Goal: Task Accomplishment & Management: Manage account settings

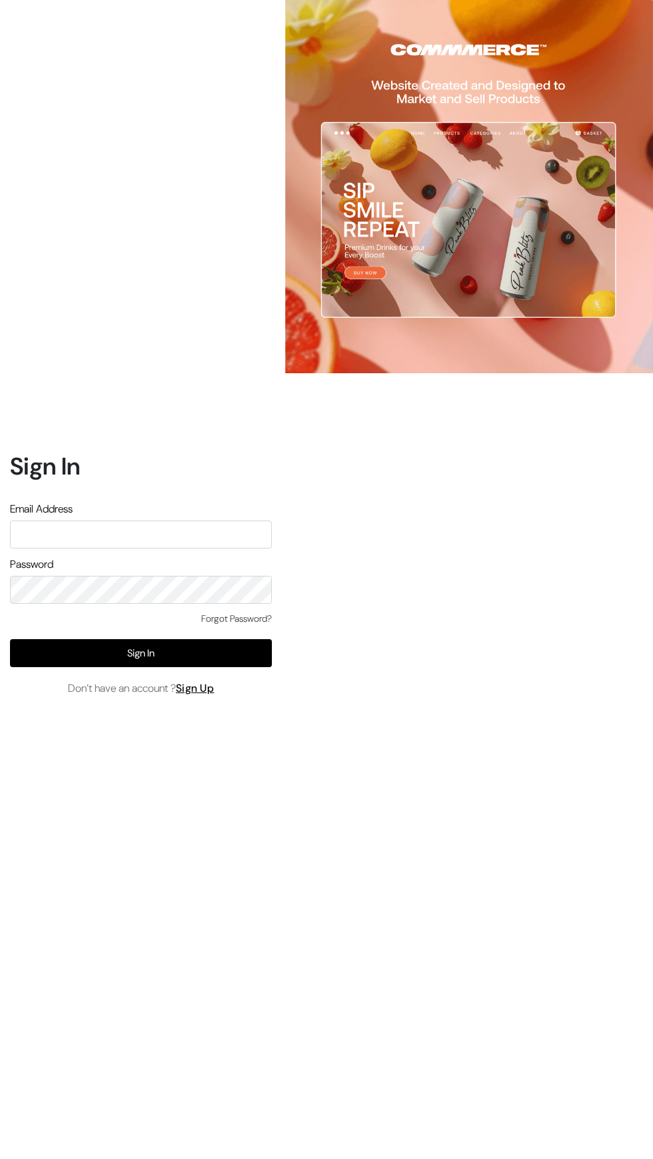
click at [243, 549] on input "text" at bounding box center [141, 535] width 262 height 28
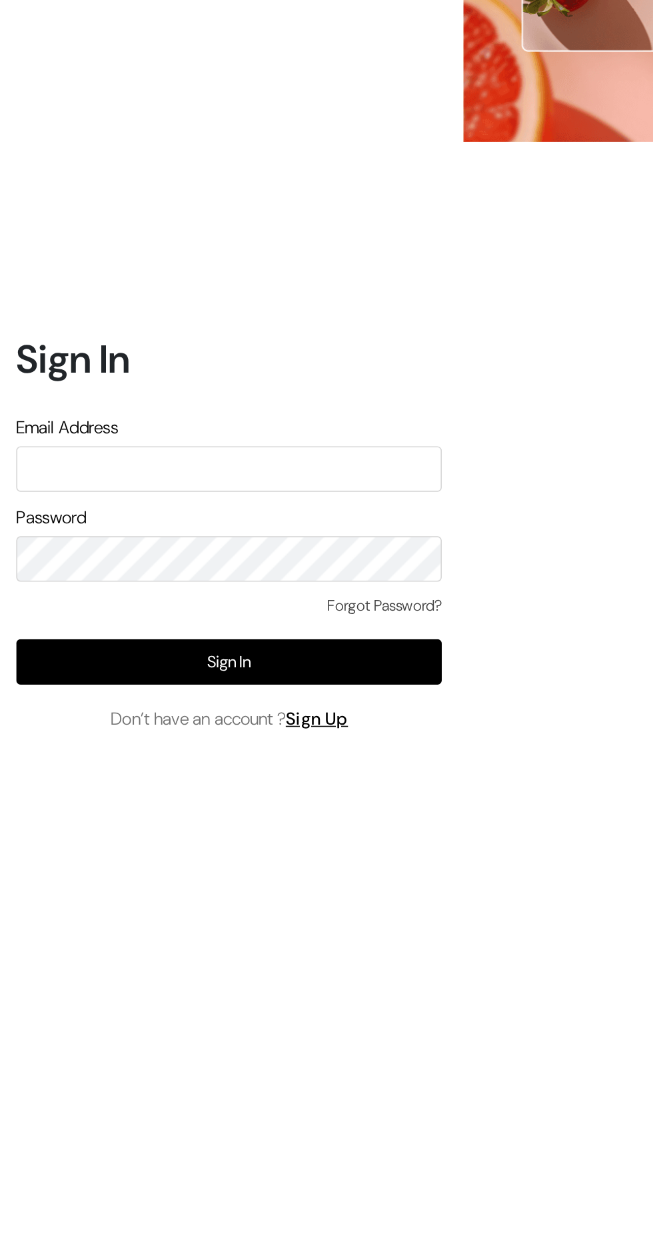
type input "[EMAIL_ADDRESS][DOMAIN_NAME]"
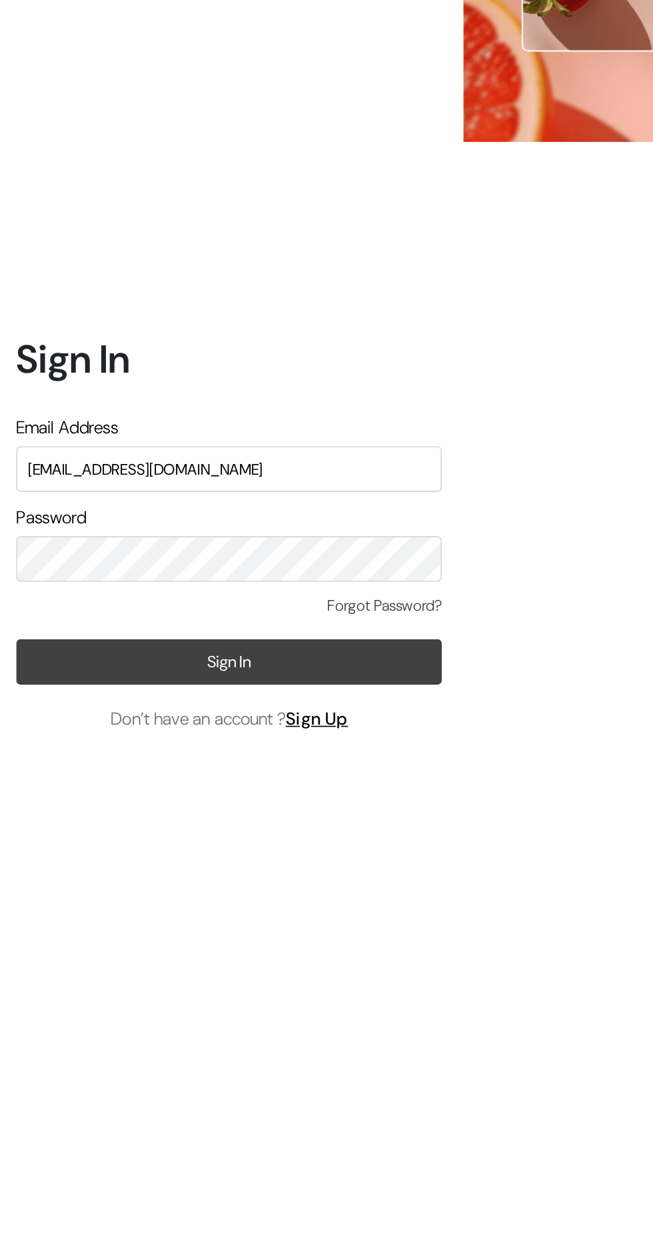
click at [62, 707] on button "Sign In" at bounding box center [141, 693] width 262 height 28
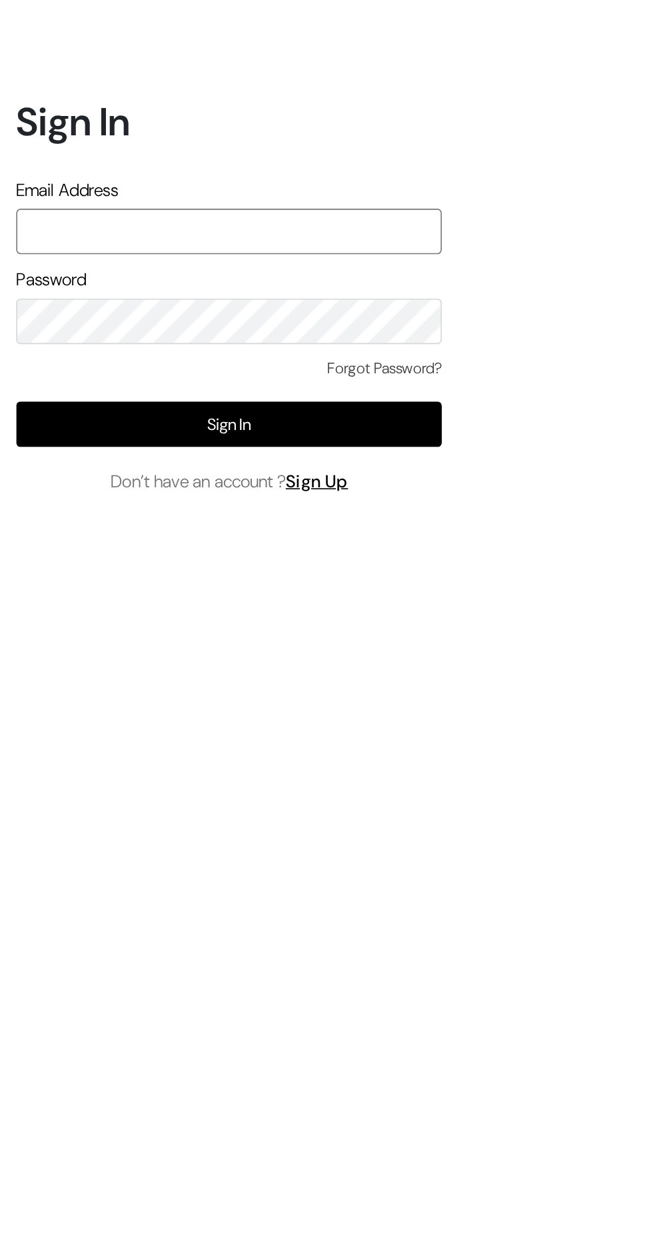
click at [31, 589] on input "text" at bounding box center [141, 575] width 262 height 28
type input "[EMAIL_ADDRESS][DOMAIN_NAME]"
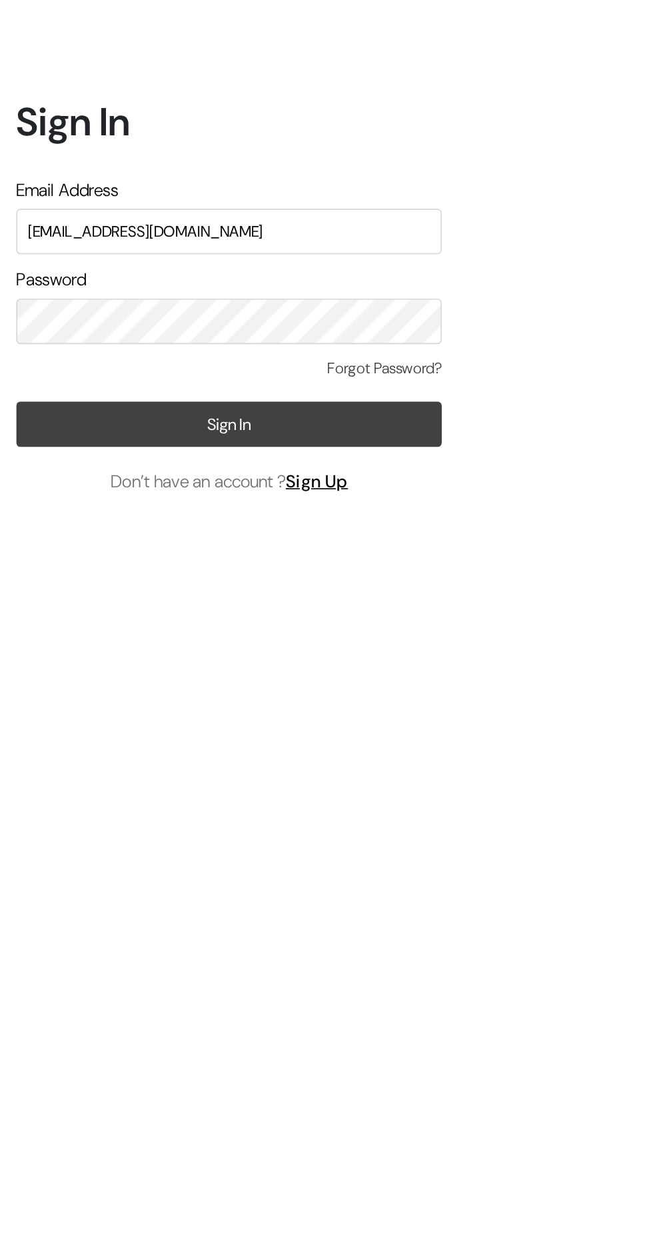
click at [39, 707] on button "Sign In" at bounding box center [141, 693] width 262 height 28
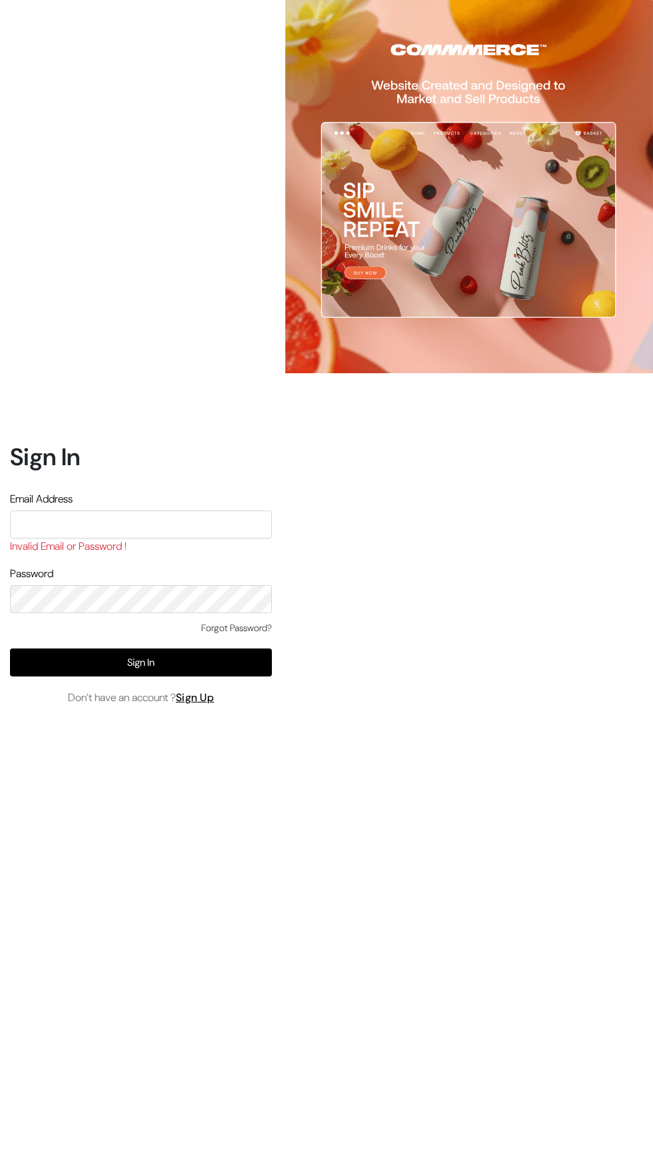
click at [29, 539] on input "text" at bounding box center [141, 525] width 262 height 28
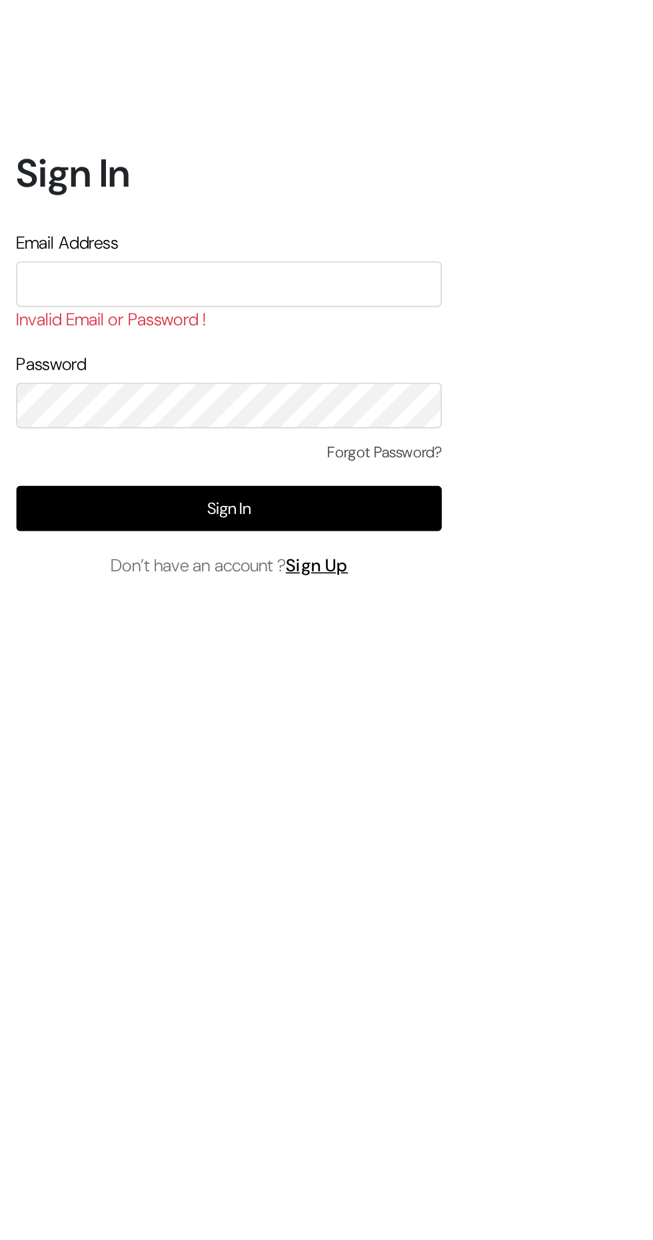
type input "[EMAIL_ADDRESS][DOMAIN_NAME]"
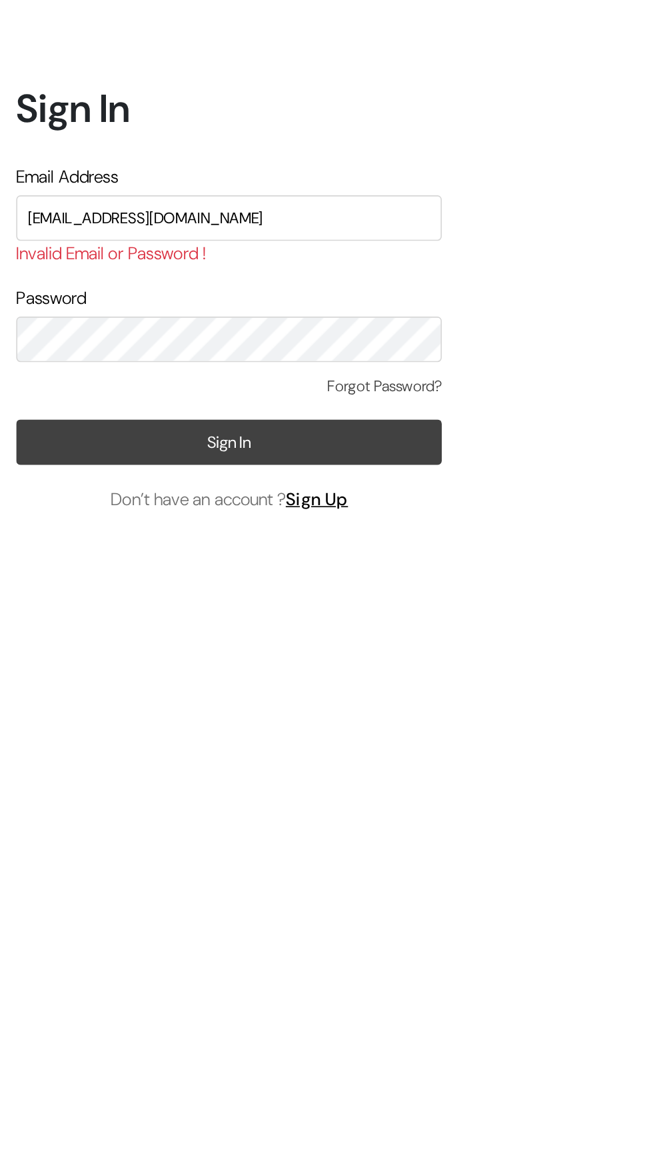
click at [57, 677] on button "Sign In" at bounding box center [141, 663] width 262 height 28
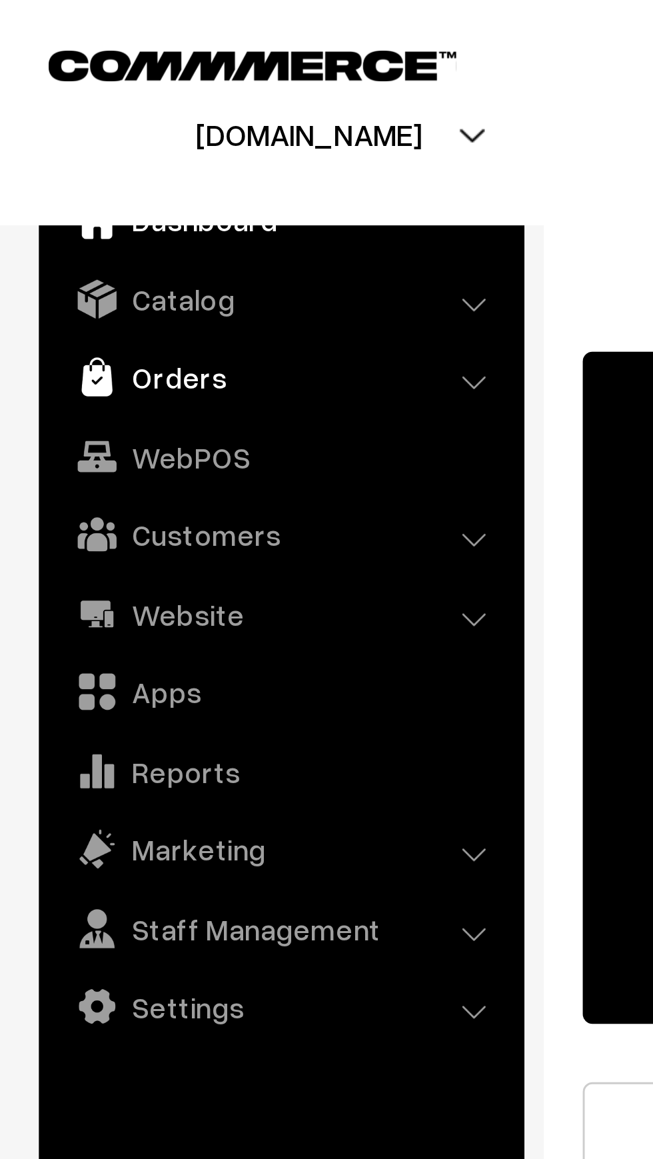
click at [44, 125] on link "Orders" at bounding box center [96, 129] width 159 height 24
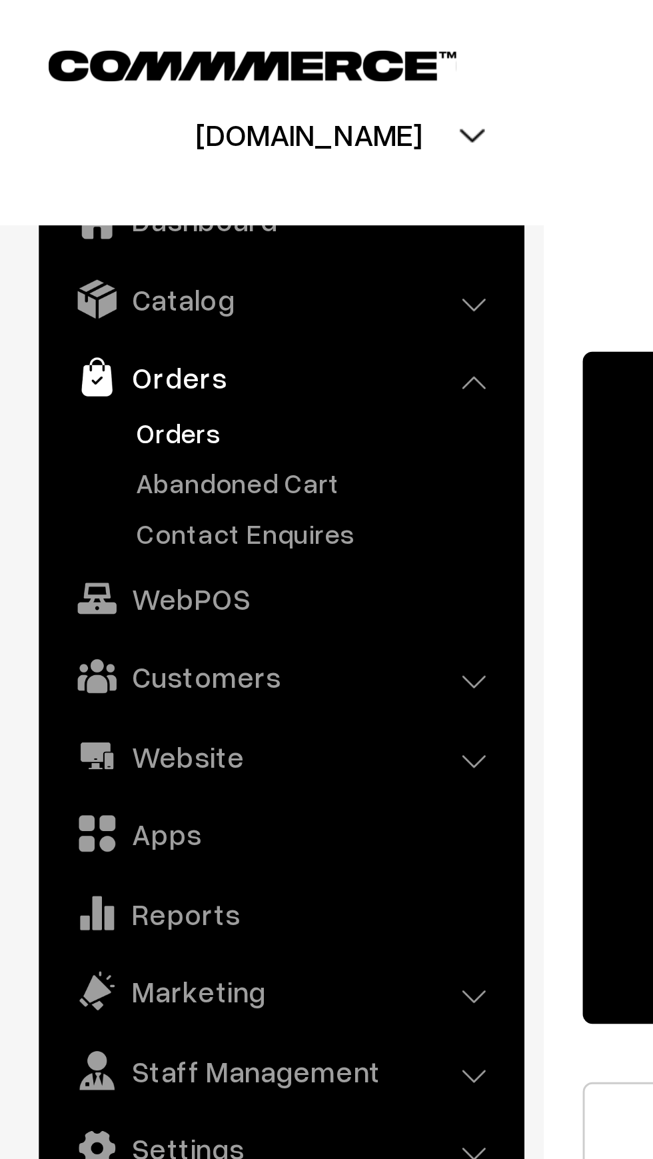
click at [48, 146] on link "Orders" at bounding box center [109, 148] width 132 height 14
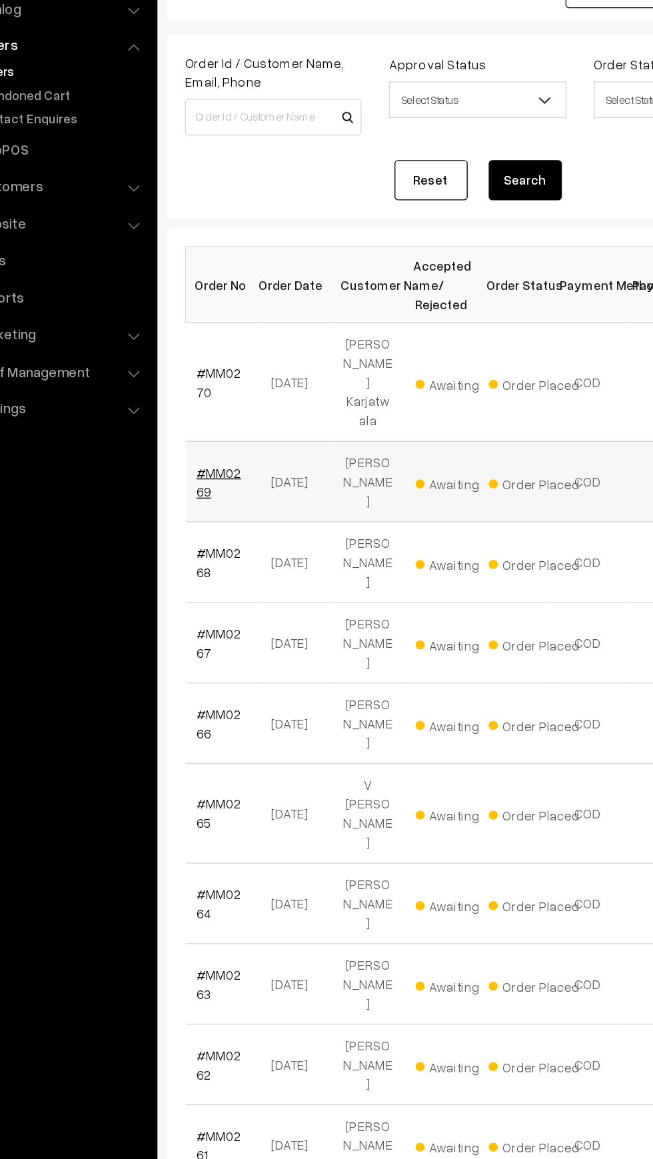
click at [235, 435] on link "#MM0269" at bounding box center [225, 447] width 33 height 25
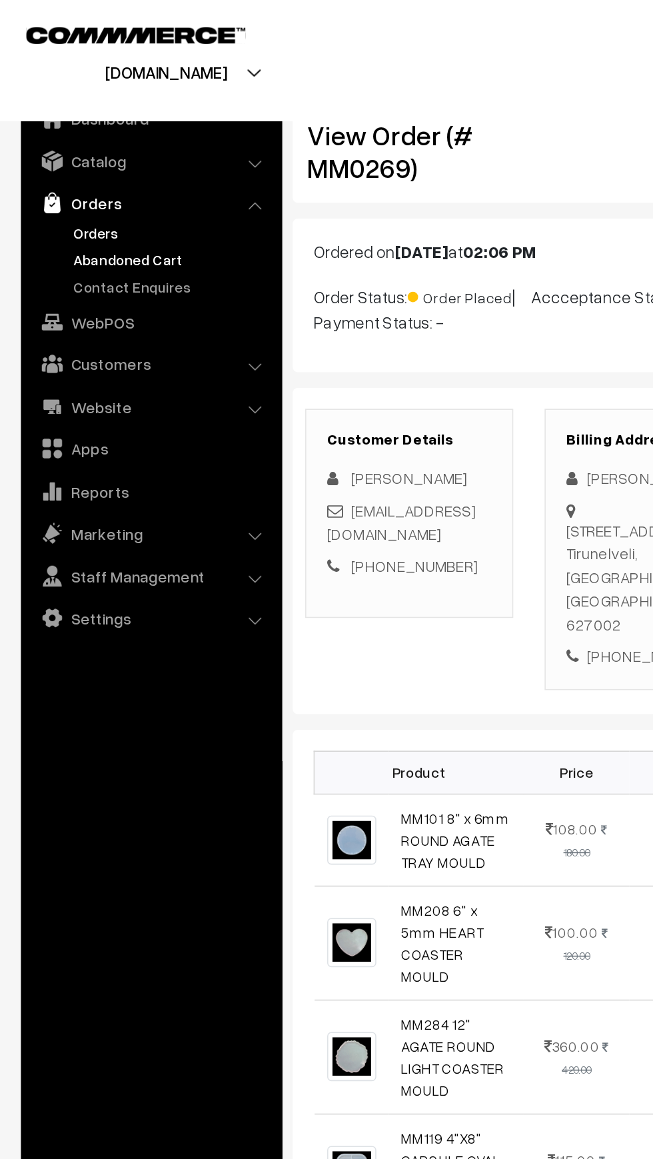
click at [61, 167] on link "Abandoned Cart" at bounding box center [109, 166] width 132 height 14
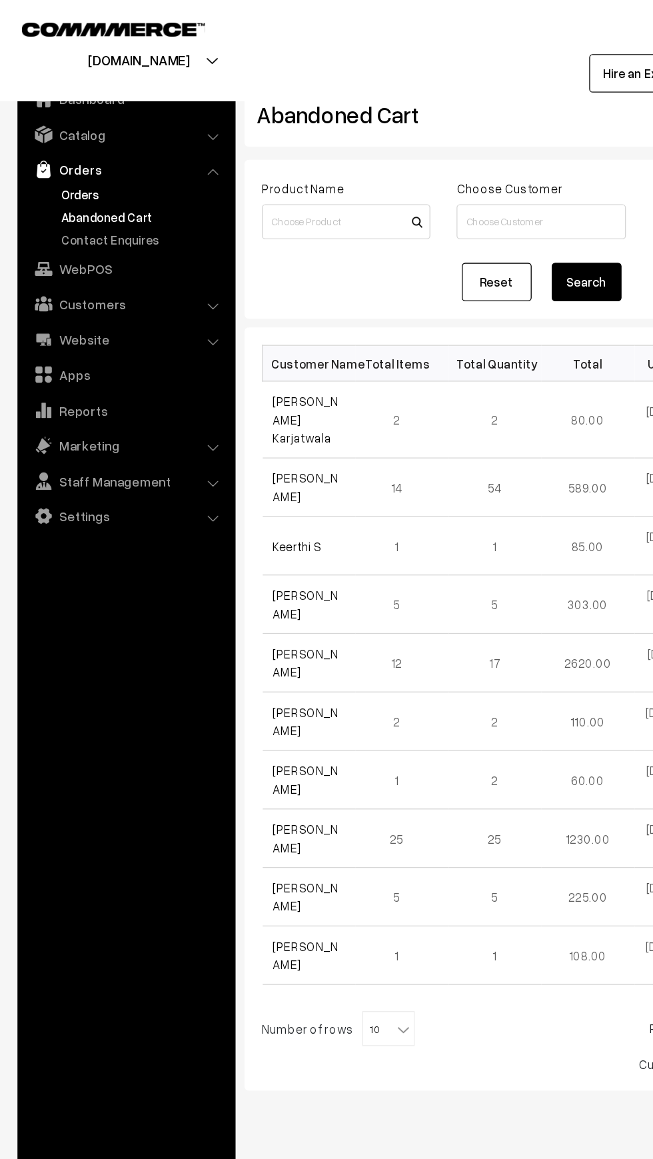
click at [48, 147] on link "Orders" at bounding box center [109, 148] width 132 height 14
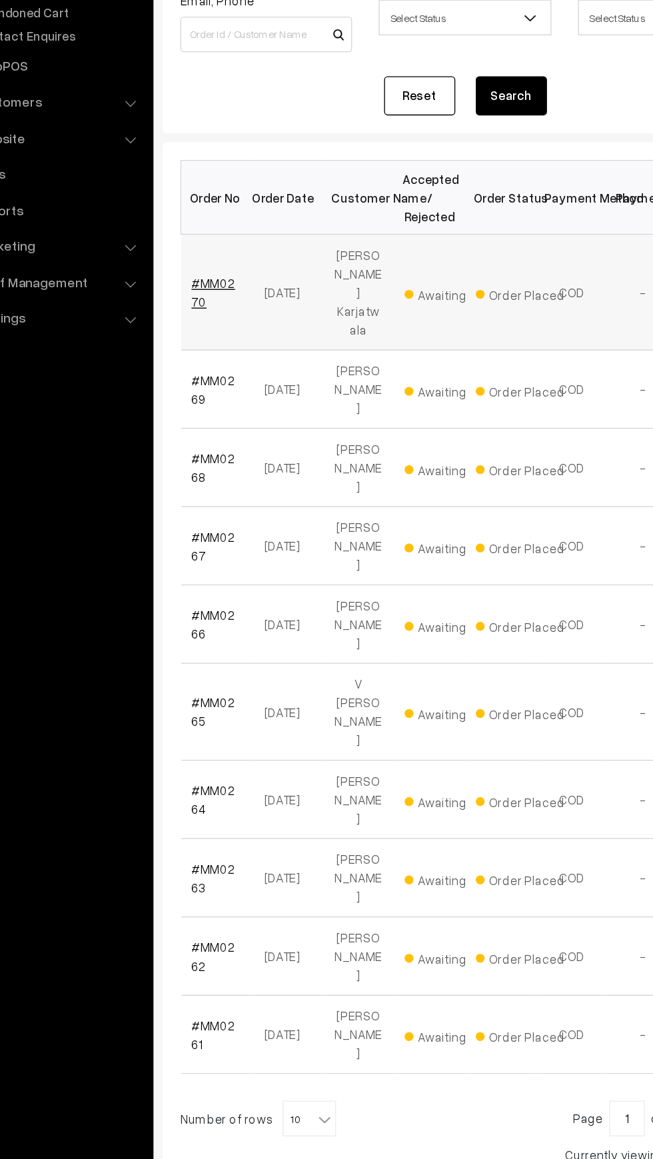
click at [211, 367] on link "#MM0270" at bounding box center [225, 375] width 33 height 25
click at [237, 653] on td "#MM0265" at bounding box center [227, 689] width 53 height 73
click at [222, 677] on link "#MM0265" at bounding box center [225, 689] width 33 height 25
click at [230, 677] on link "#MM0265" at bounding box center [225, 689] width 33 height 25
click at [226, 363] on link "#MM0270" at bounding box center [225, 375] width 33 height 25
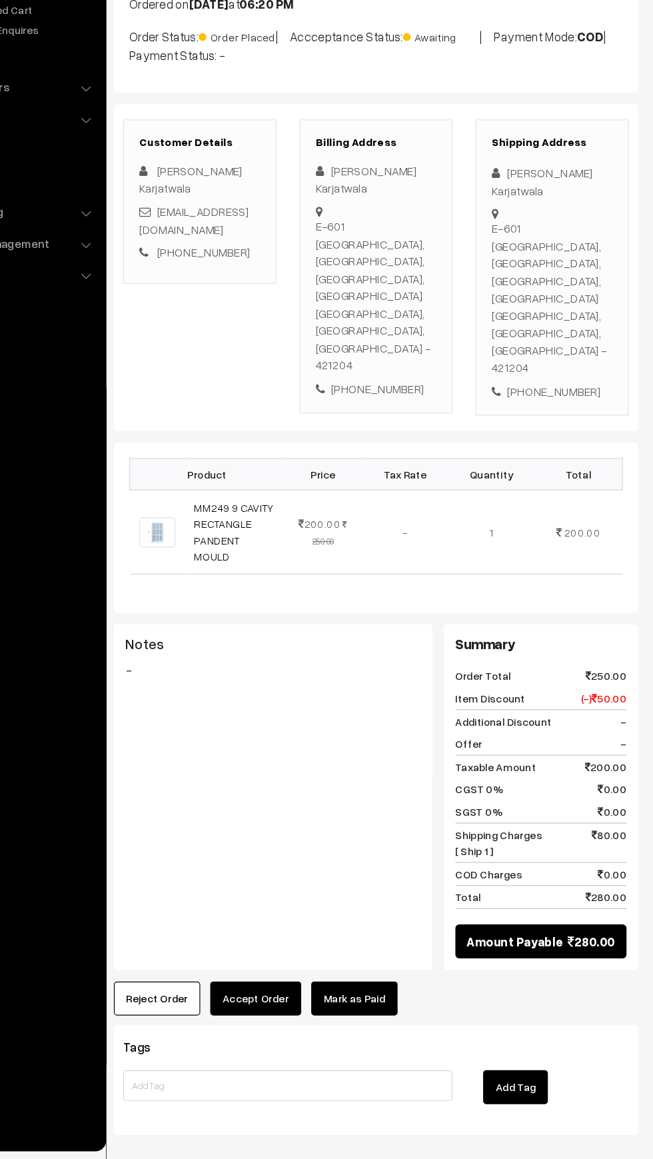
click at [219, 1006] on button "Reject Order" at bounding box center [224, 1020] width 75 height 29
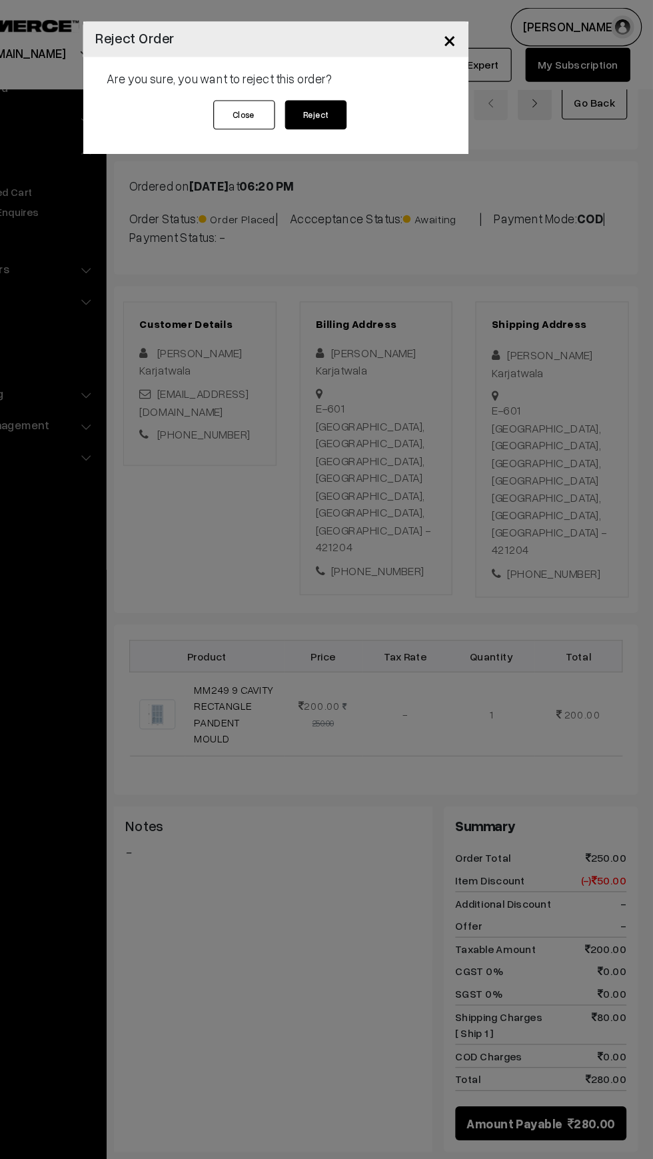
click at [384, 93] on button "Reject" at bounding box center [361, 99] width 53 height 25
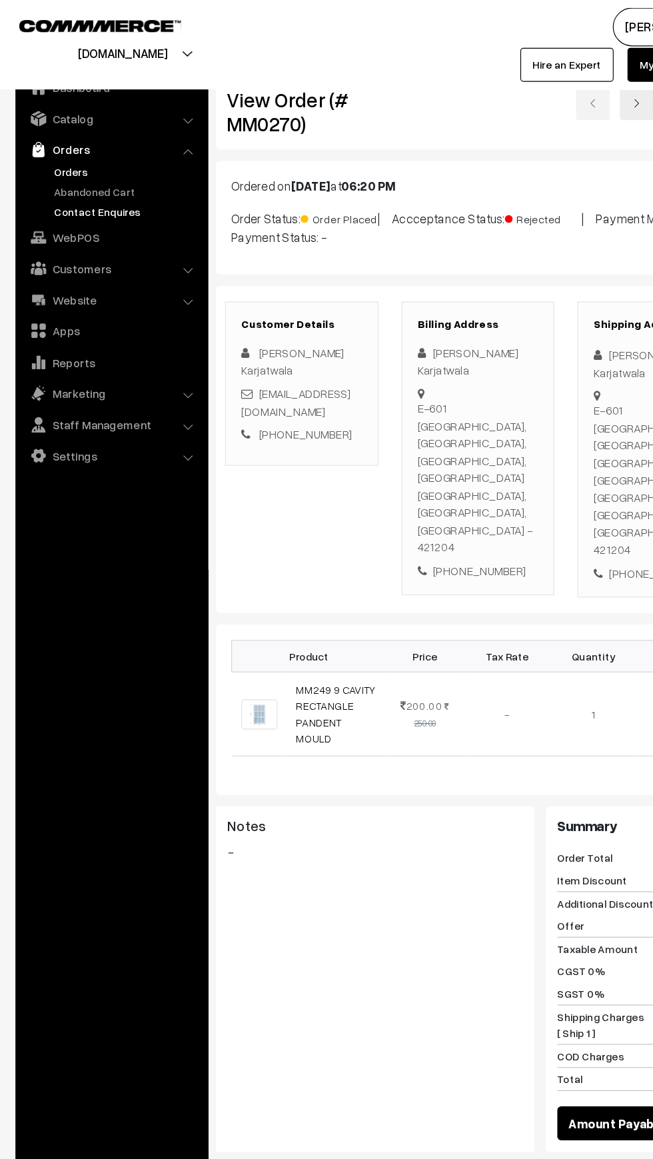
click at [70, 182] on link "Contact Enquires" at bounding box center [109, 183] width 132 height 14
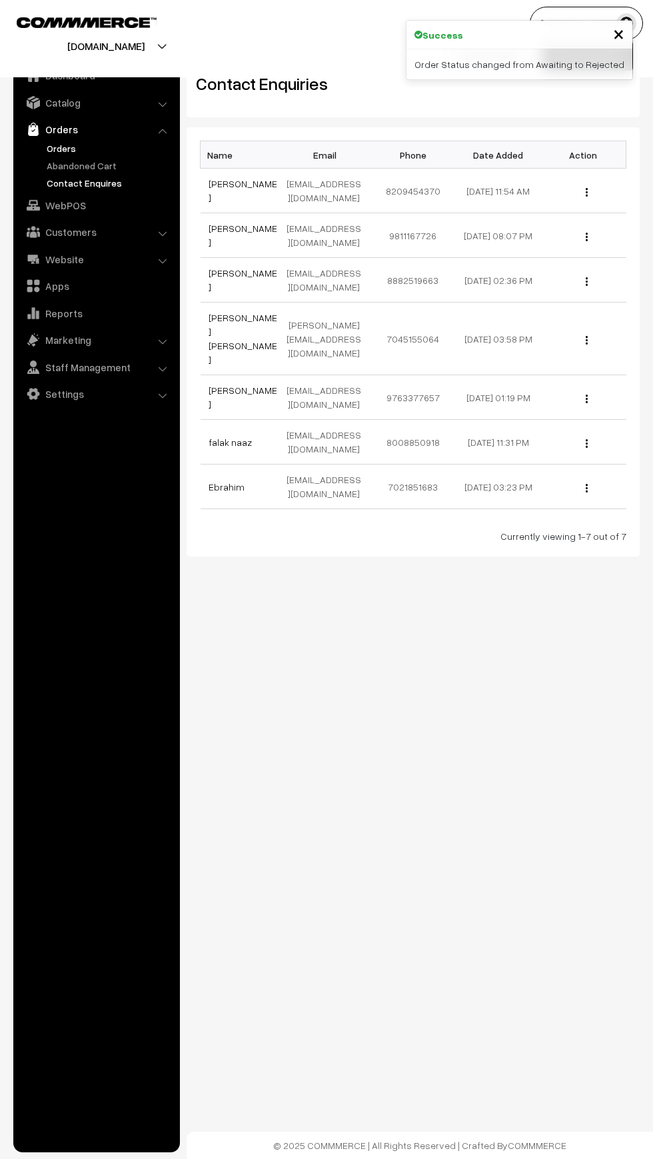
click at [63, 145] on link "Orders" at bounding box center [109, 148] width 132 height 14
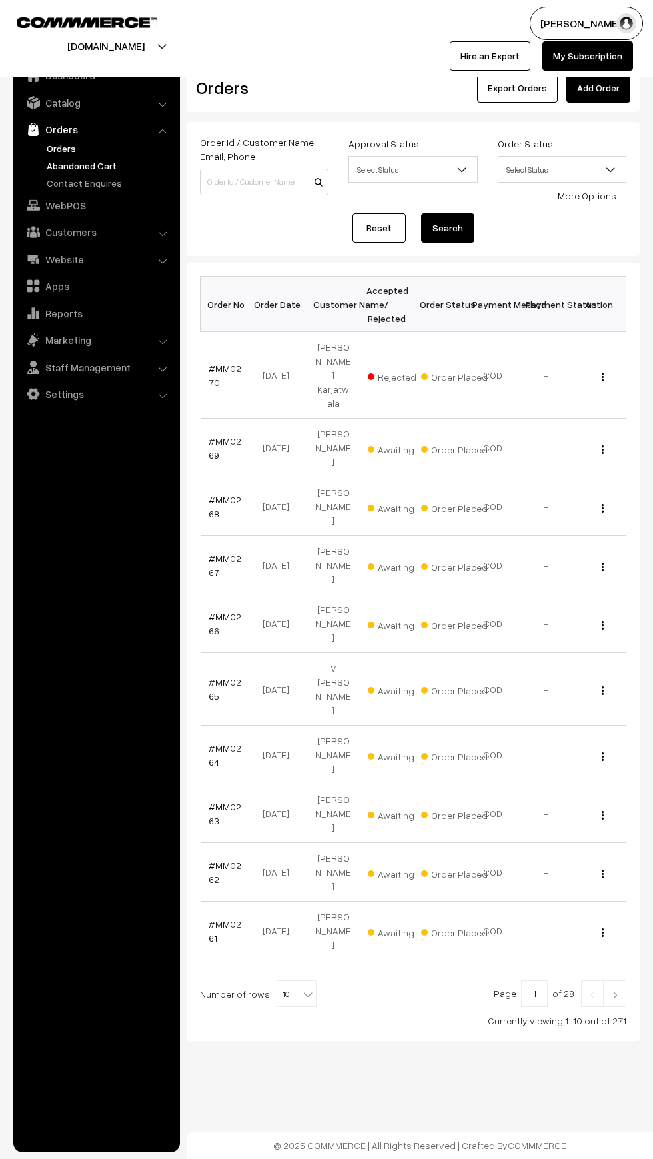
click at [79, 163] on link "Abandoned Cart" at bounding box center [109, 166] width 132 height 14
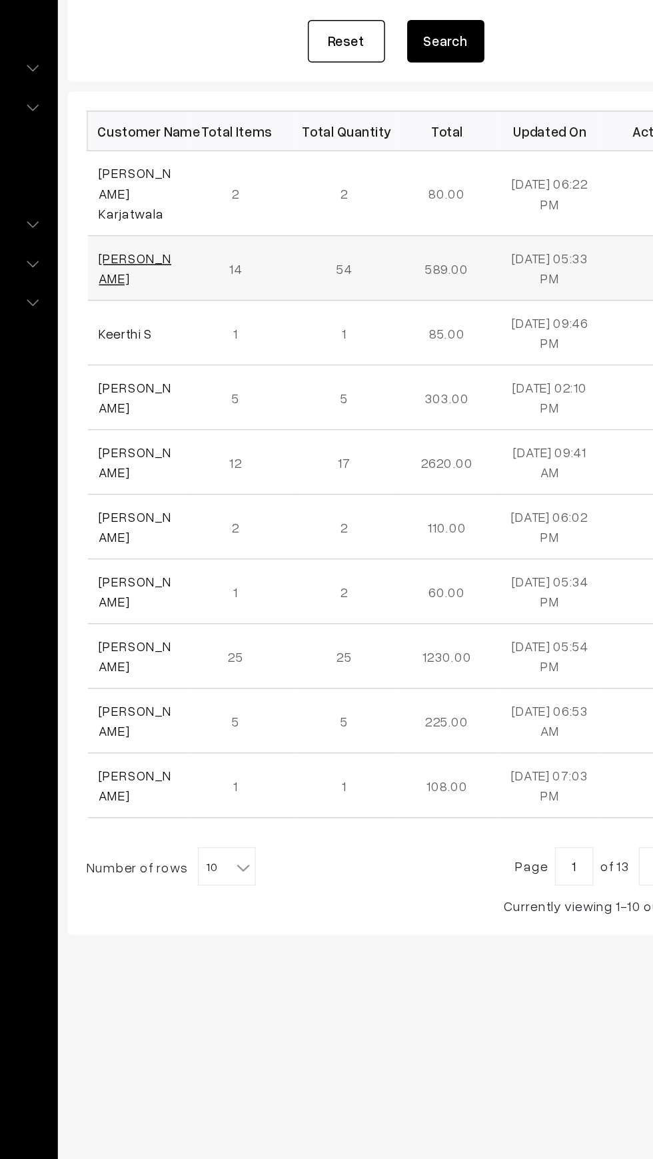
click at [229, 360] on link "[PERSON_NAME]" at bounding box center [234, 371] width 50 height 25
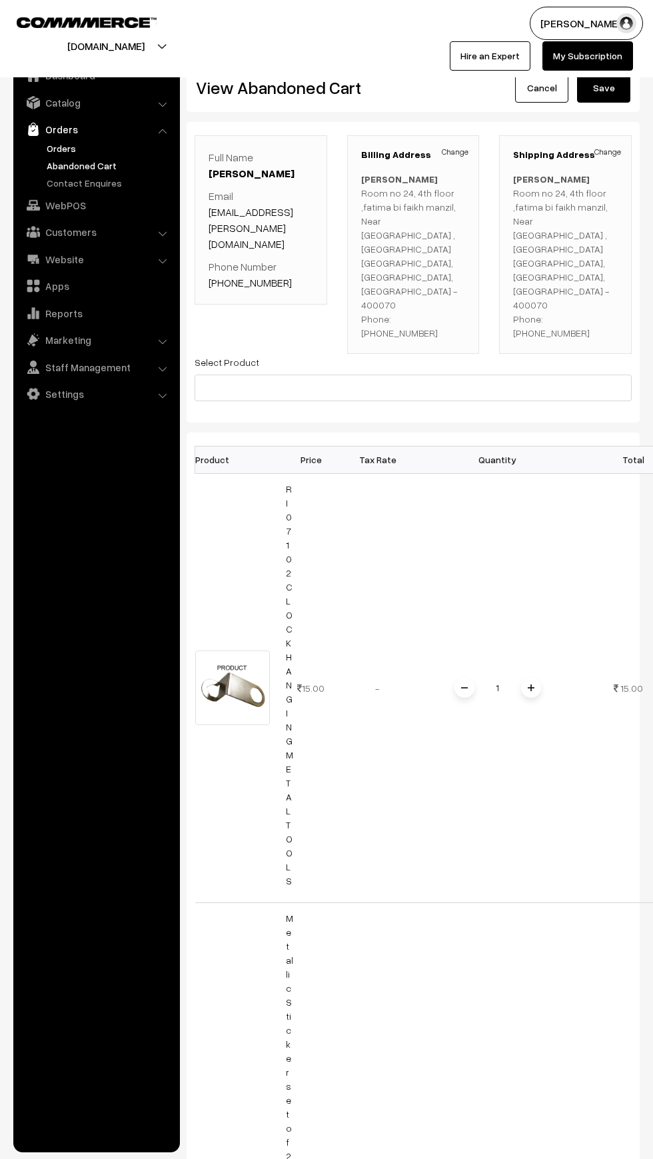
click at [58, 148] on link "Orders" at bounding box center [109, 148] width 132 height 14
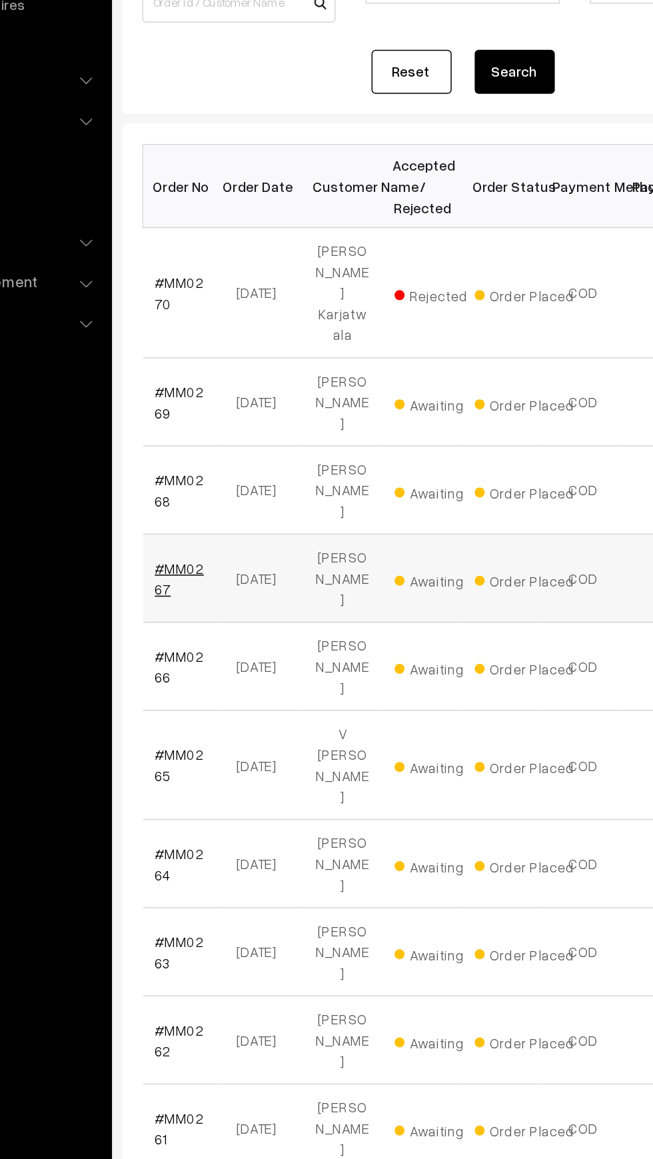
click at [231, 553] on link "#MM0267" at bounding box center [225, 565] width 33 height 25
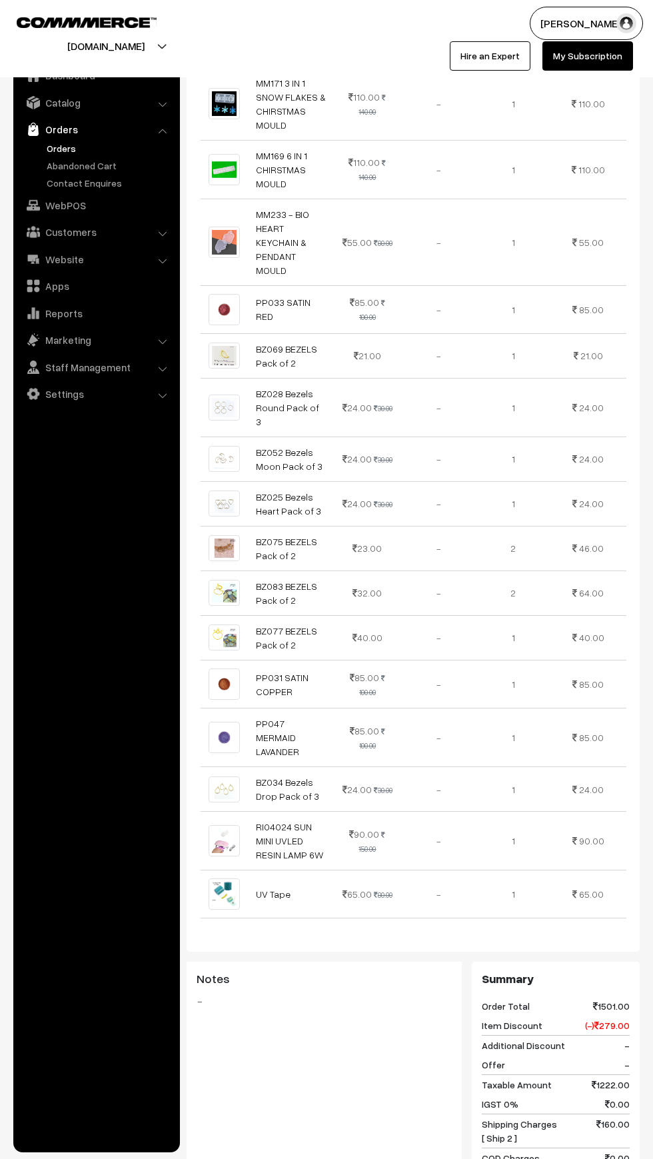
scroll to position [686, 0]
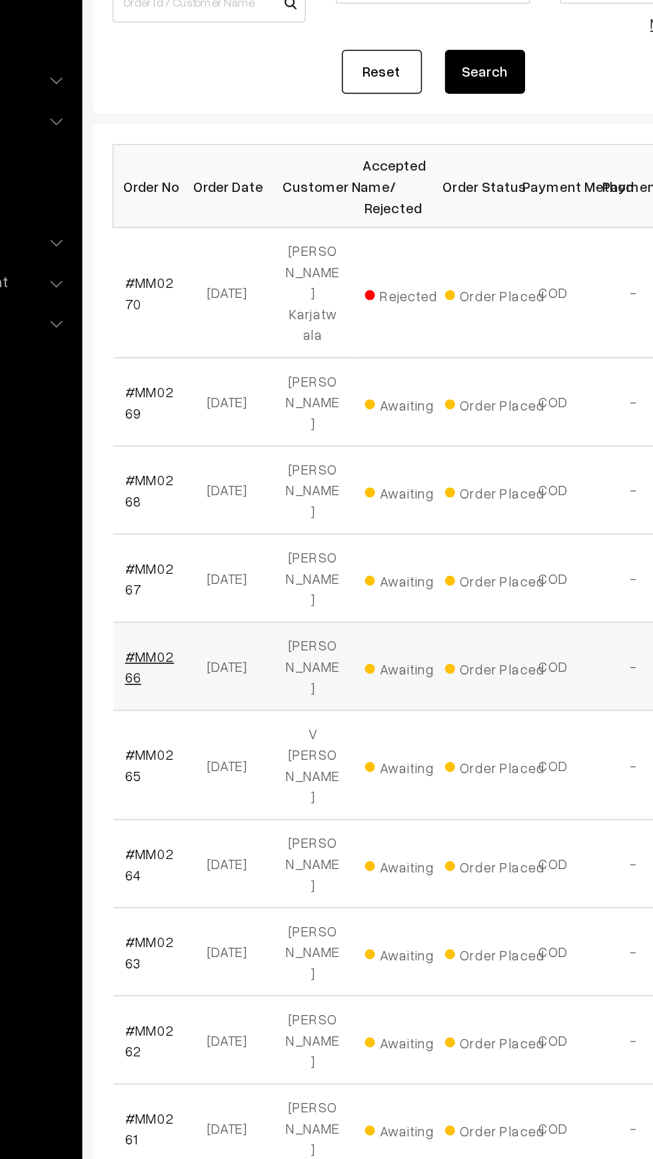
click at [224, 611] on link "#MM0266" at bounding box center [225, 623] width 33 height 25
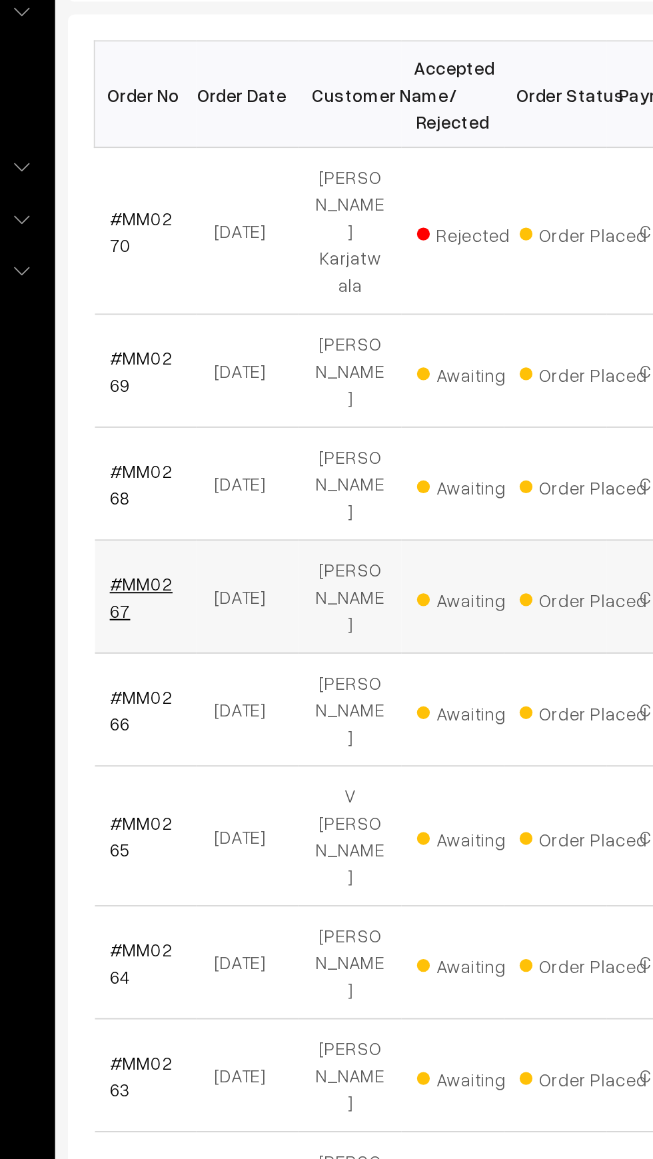
click at [209, 553] on link "#MM0267" at bounding box center [225, 565] width 33 height 25
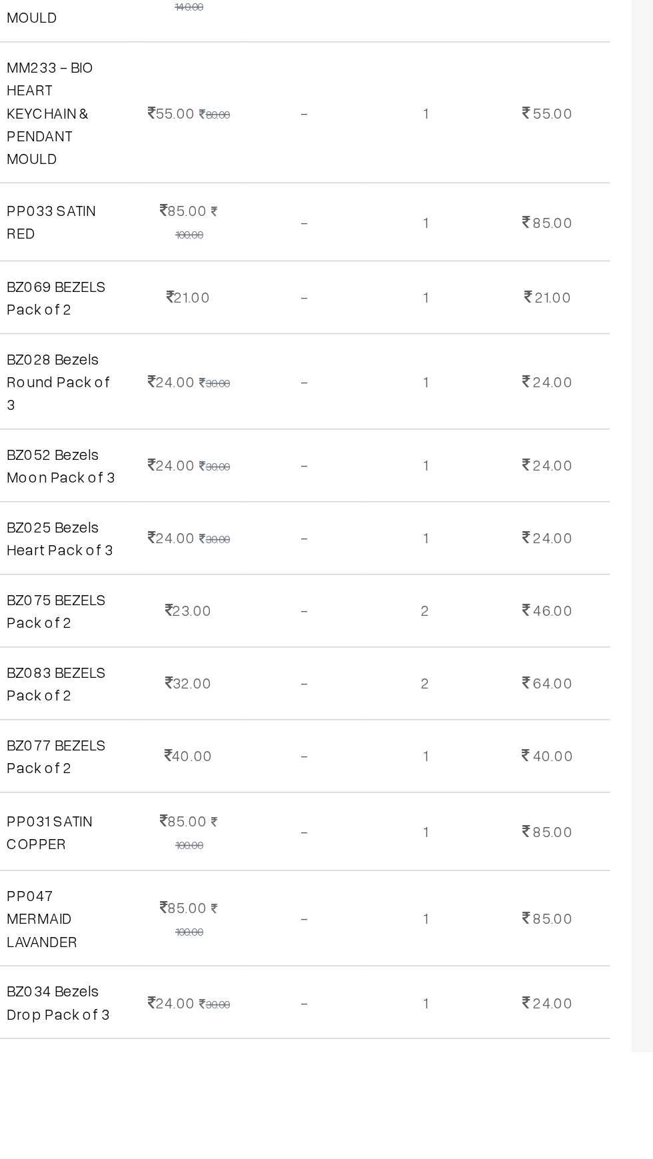
scroll to position [322, 0]
